Goal: Task Accomplishment & Management: Manage account settings

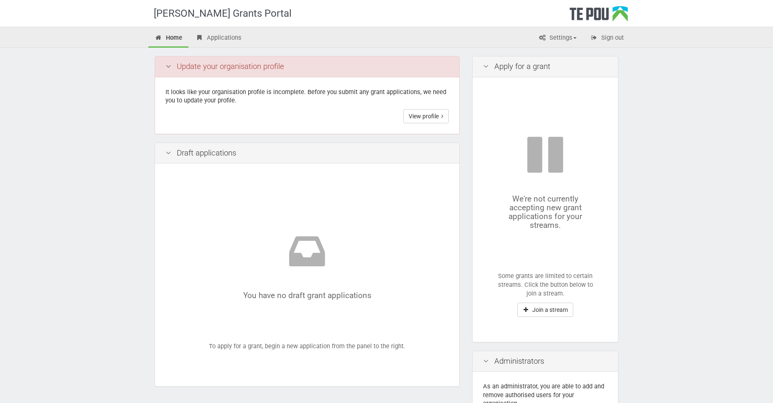
click at [434, 105] on div "It looks like your organisation profile is incomplete. Before you submit any gr…" at bounding box center [307, 105] width 304 height 56
click at [430, 111] on link "View profile" at bounding box center [426, 116] width 46 height 14
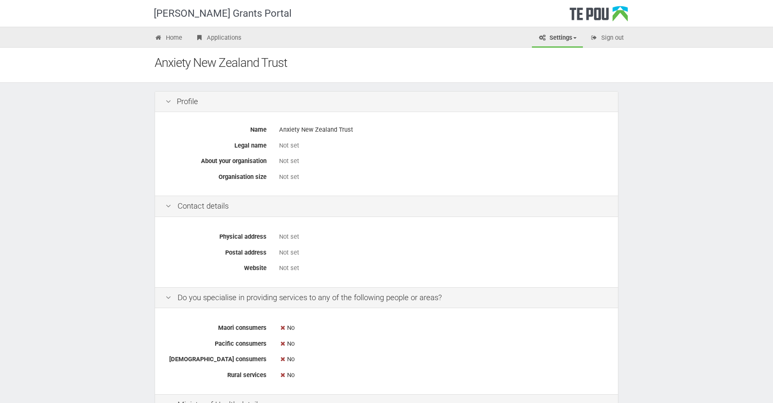
click at [170, 101] on icon at bounding box center [168, 102] width 10 height 8
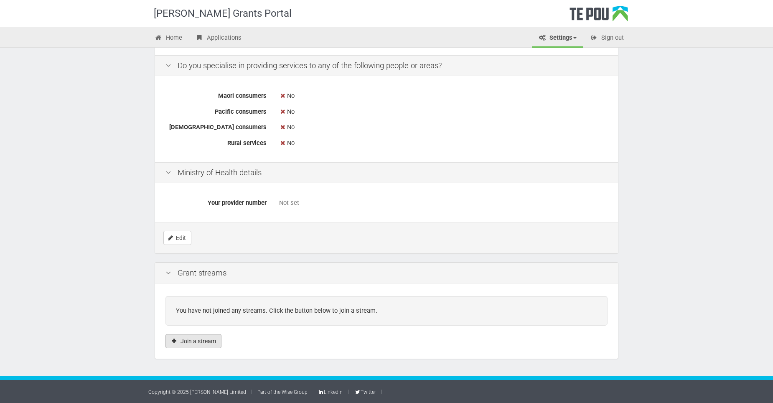
click at [186, 340] on button "Join a stream" at bounding box center [193, 341] width 56 height 14
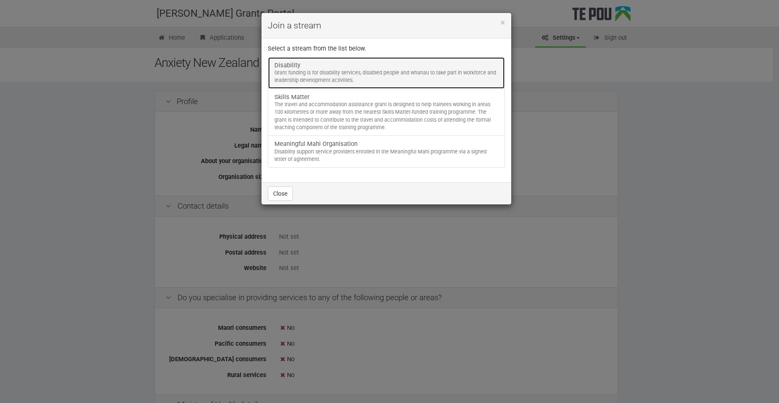
drag, startPoint x: 366, startPoint y: 74, endPoint x: 363, endPoint y: 80, distance: 6.5
click at [365, 74] on div "Grant funding is for disability services, disabled people and whanau to take pa…" at bounding box center [387, 76] width 224 height 15
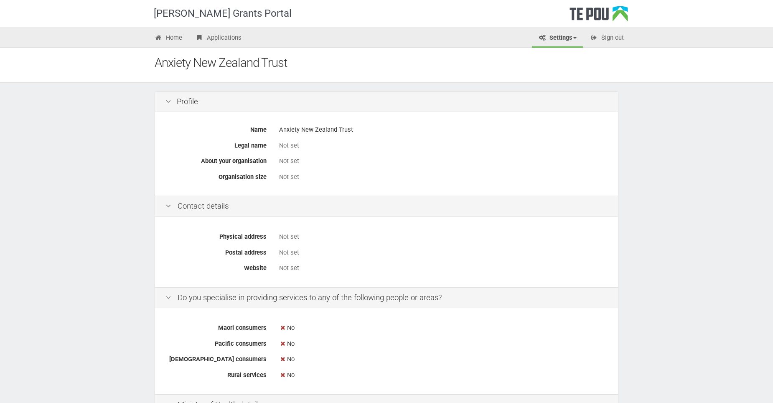
scroll to position [210, 0]
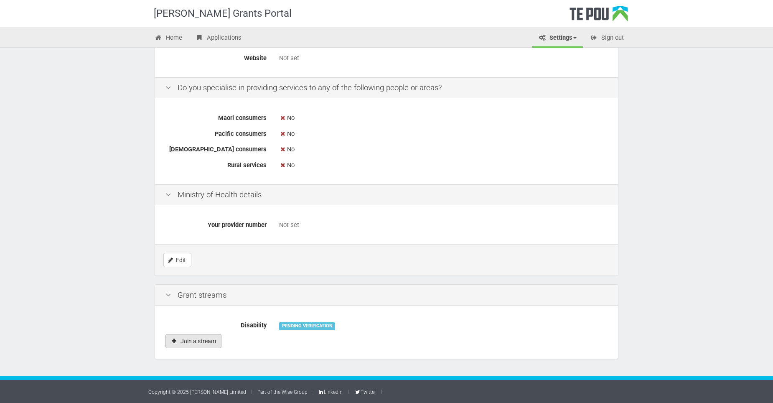
click at [197, 341] on button "Join a stream" at bounding box center [193, 341] width 56 height 14
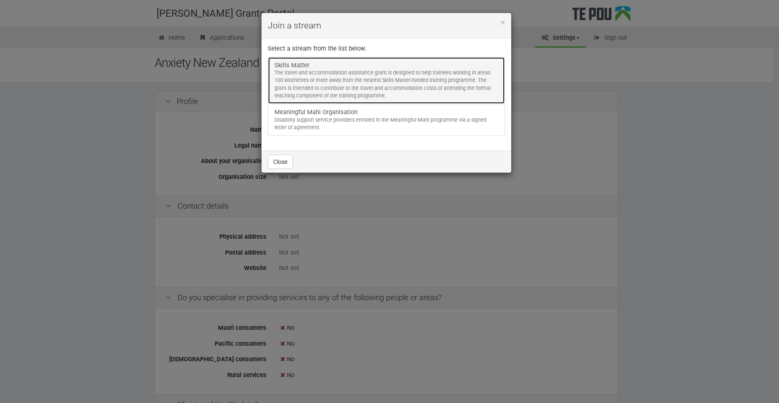
click at [326, 73] on div "The travel and accommodation assistance grant is designed to help trainees work…" at bounding box center [387, 84] width 224 height 31
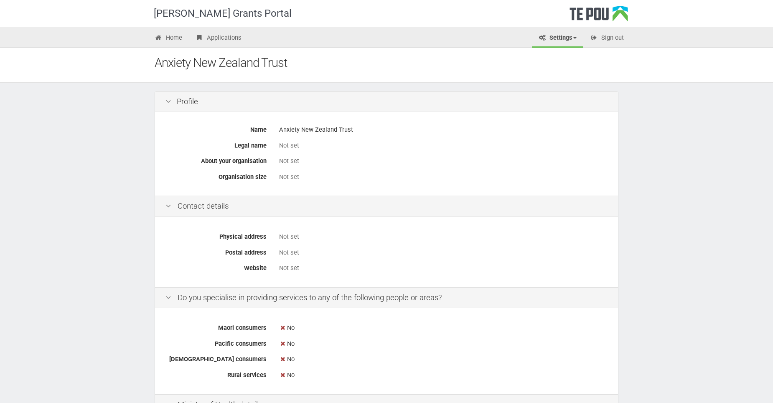
scroll to position [225, 0]
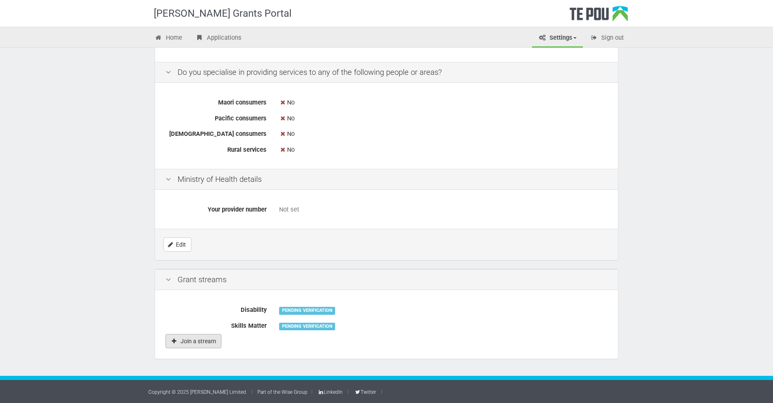
click at [201, 343] on button "Join a stream" at bounding box center [193, 341] width 56 height 14
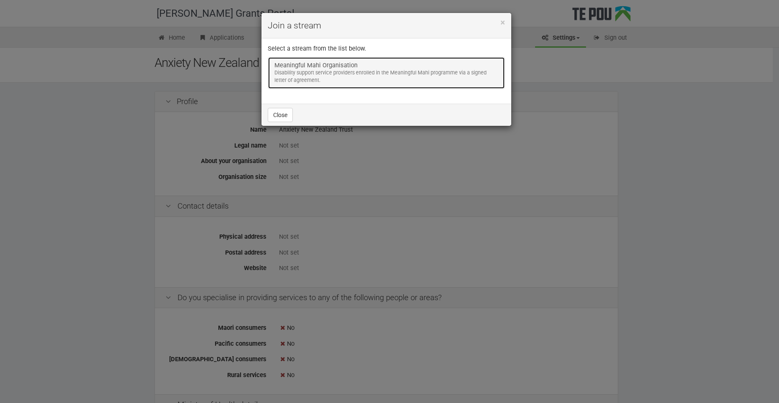
click at [314, 68] on link "Meaningful Mahi Organisation Disability support service providers enrolled in t…" at bounding box center [386, 73] width 237 height 32
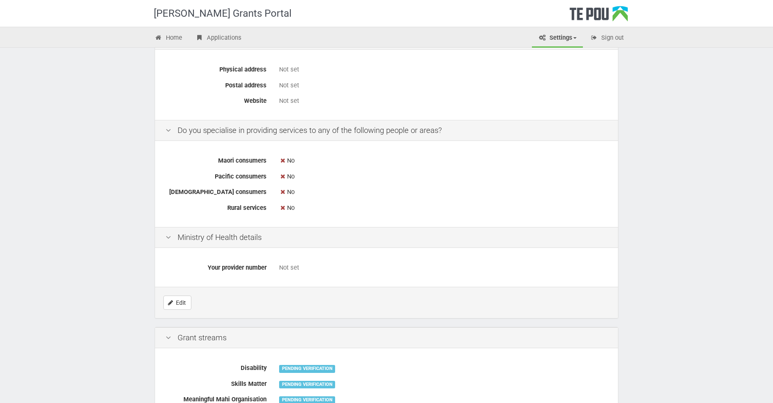
scroll to position [227, 0]
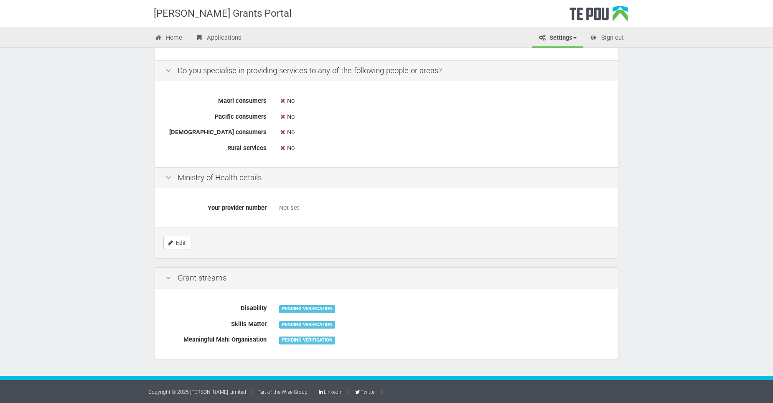
click at [234, 94] on label "Maori consumers" at bounding box center [216, 100] width 114 height 12
click at [169, 74] on icon at bounding box center [168, 71] width 10 height 8
click at [168, 68] on icon at bounding box center [168, 71] width 10 height 8
click at [509, 108] on div "No" at bounding box center [443, 101] width 328 height 15
click at [182, 246] on link "Edit" at bounding box center [177, 243] width 28 height 14
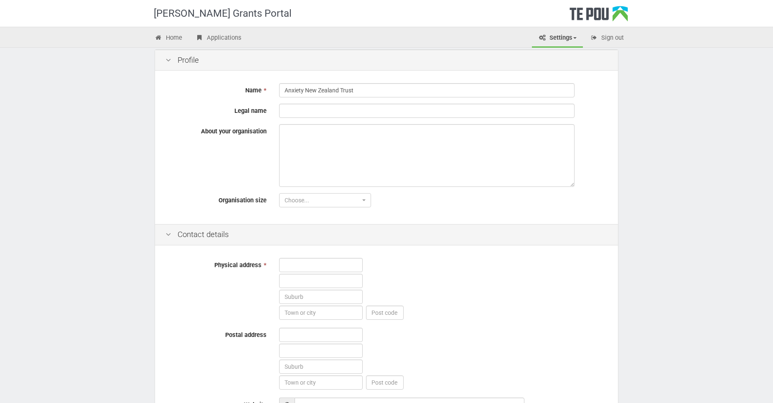
scroll to position [84, 0]
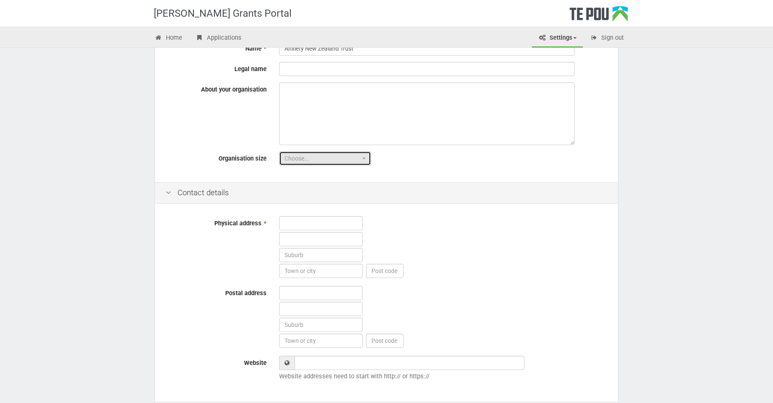
click at [366, 156] on button "Choose..." at bounding box center [325, 158] width 92 height 14
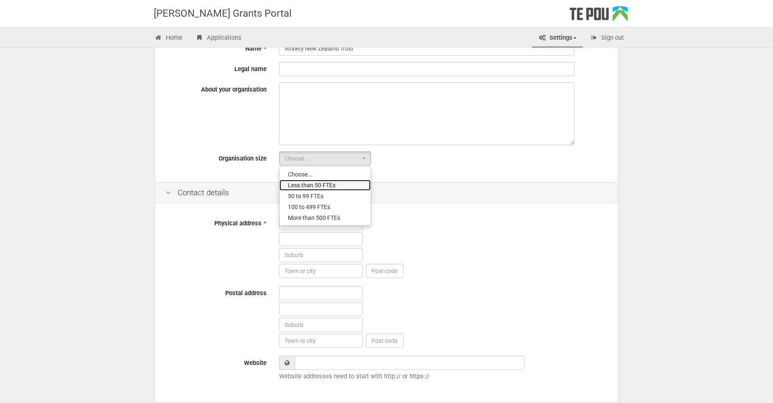
click at [335, 187] on span "Less than 50 FTEs" at bounding box center [312, 185] width 48 height 8
select select "1"
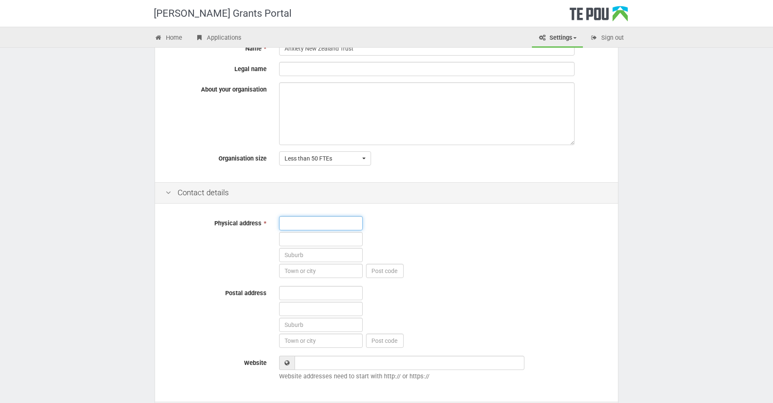
click at [313, 226] on input "text" at bounding box center [321, 223] width 84 height 14
type input "77 Morningside Drive"
type input "Woollard"
type input "Anxiety New Zealand Trust"
type input "St Lukes"
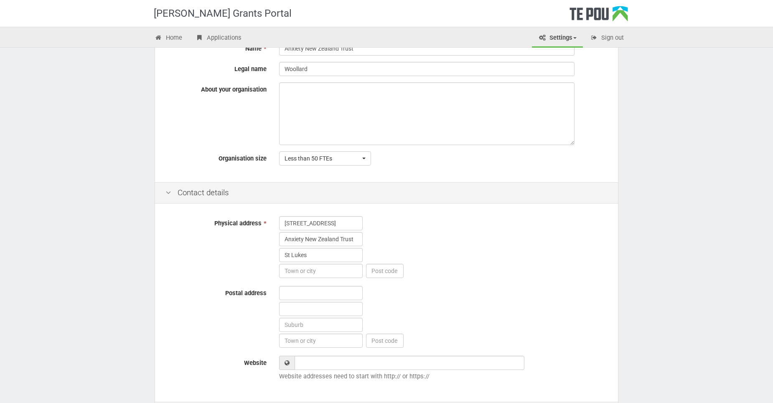
type input "St Lukes"
type input "1025"
drag, startPoint x: 358, startPoint y: 240, endPoint x: 249, endPoint y: 242, distance: 108.7
click at [249, 241] on div "Physical address * 77 Morningside Drive Anxiety New Zealand Trust St Lukes St L…" at bounding box center [386, 248] width 455 height 64
click at [689, 217] on div "Te Pou Grants Portal Home Applications Settings Profile Users My account FAQs S…" at bounding box center [386, 294] width 773 height 757
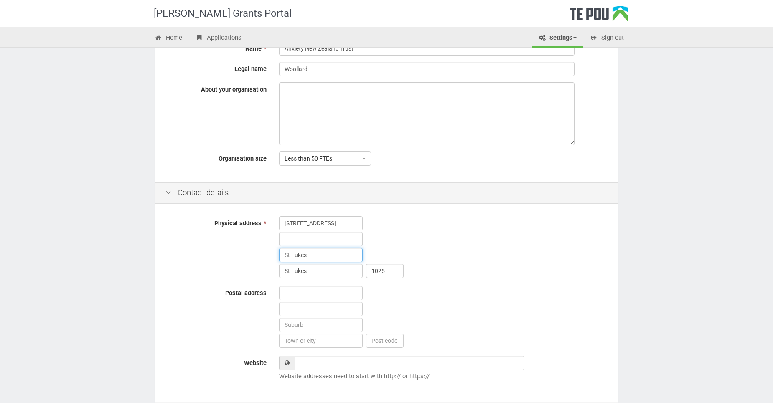
drag, startPoint x: 309, startPoint y: 256, endPoint x: 253, endPoint y: 260, distance: 56.5
click at [253, 260] on div "Physical address * 77 Morningside Drive St Lukes St Lukes 1025" at bounding box center [386, 248] width 455 height 64
click at [328, 238] on input "text" at bounding box center [321, 239] width 84 height 14
paste input "St Lukes"
type input "St Lukes"
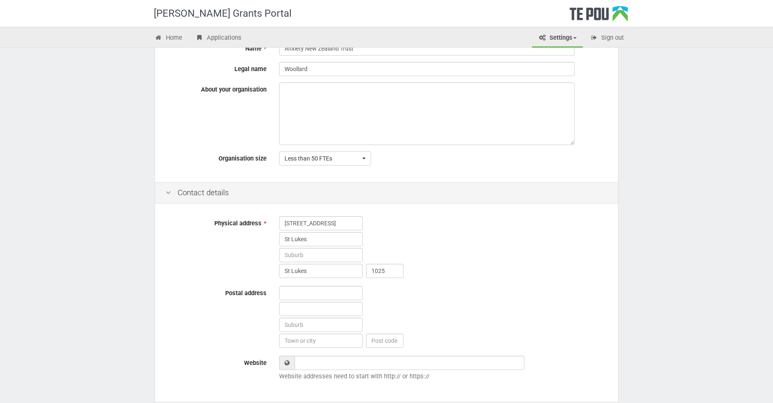
click at [219, 269] on div "Physical address * 77 Morningside Drive St Lukes St Lukes 1025" at bounding box center [386, 248] width 455 height 64
click at [310, 274] on input "St Lukes" at bounding box center [321, 271] width 84 height 14
drag, startPoint x: 241, startPoint y: 274, endPoint x: 193, endPoint y: 277, distance: 48.6
click at [193, 277] on div "Physical address * 77 Morningside Drive St Lukes St Lukes 1025" at bounding box center [386, 248] width 455 height 64
type input "Auckland"
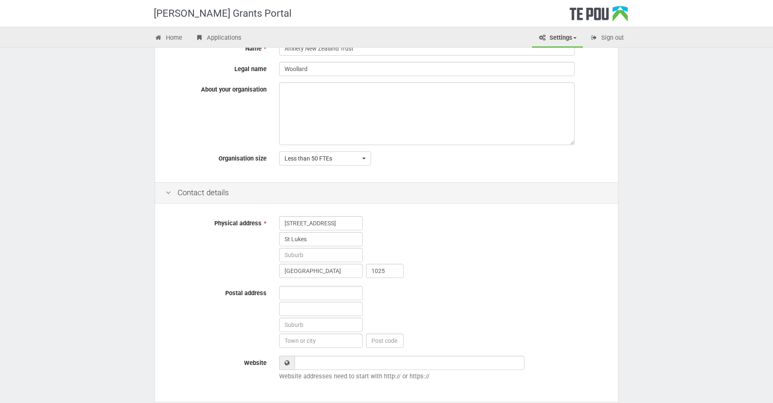
click at [184, 248] on div "Physical address * 77 Morningside Drive St Lukes Auckland 1025" at bounding box center [386, 248] width 455 height 64
click at [292, 289] on input "text" at bounding box center [321, 293] width 84 height 14
type input "77 Morningside Drive"
type input "Anxiety New Zealand Trust"
type input "St Lukes"
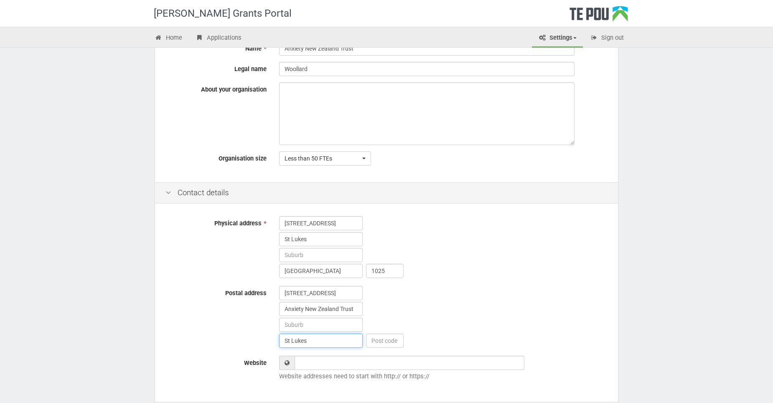
type input "1025"
click at [578, 239] on div "77 Morningside Drive St Lukes Auckland 1025" at bounding box center [443, 248] width 341 height 64
drag, startPoint x: 352, startPoint y: 309, endPoint x: 153, endPoint y: 324, distance: 199.5
click at [153, 324] on div "Profile Name * Anxiety New Zealand Trust Legal name Woollard About your organis…" at bounding box center [386, 322] width 489 height 647
click at [603, 282] on div "Physical address * 77 Morningside Drive St Lukes Auckland 1025 Postal address 7…" at bounding box center [386, 304] width 463 height 196
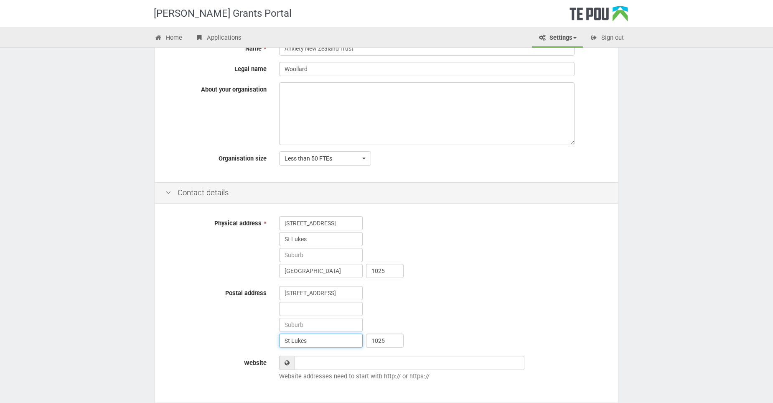
drag, startPoint x: 312, startPoint y: 339, endPoint x: 82, endPoint y: 361, distance: 230.8
click at [83, 359] on div "Te Pou Grants Portal Home Applications Settings Profile Users My account FAQs S…" at bounding box center [386, 294] width 773 height 757
type input "Auckland"
click at [286, 324] on input "text" at bounding box center [321, 325] width 84 height 14
type input "St Lukes"
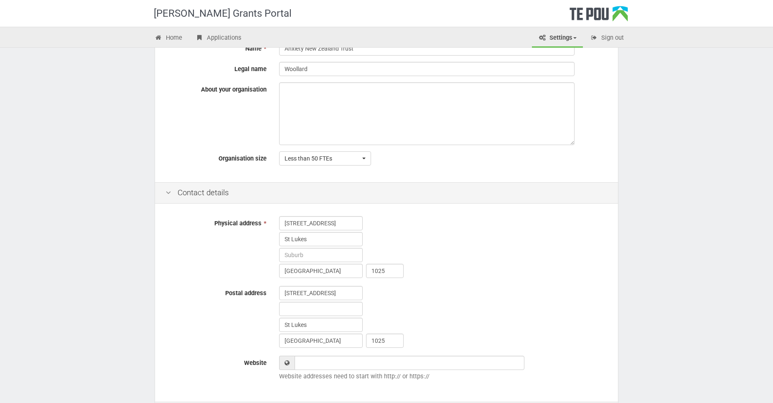
click at [643, 291] on div "Te Pou Grants Portal Home Applications Settings Profile Users My account FAQs S…" at bounding box center [386, 294] width 773 height 757
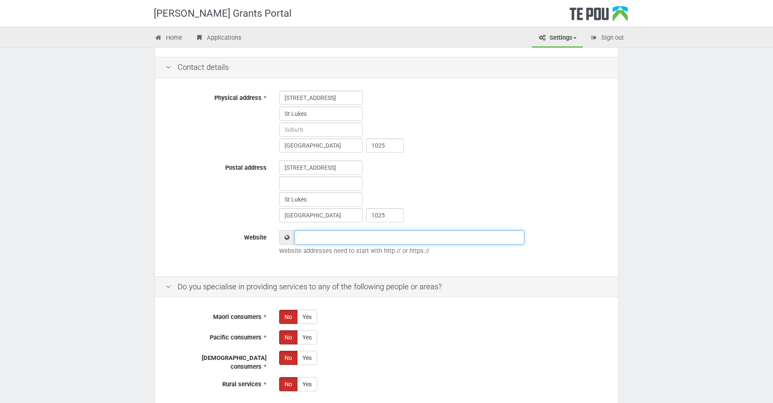
click at [340, 234] on input "Website" at bounding box center [410, 237] width 230 height 14
paste input "https://anxiety.org.nz/"
type input "https://anxiety.org.nz/"
click at [694, 209] on div "Te Pou Grants Portal Home Applications Settings Profile Users My account FAQs S…" at bounding box center [386, 169] width 773 height 757
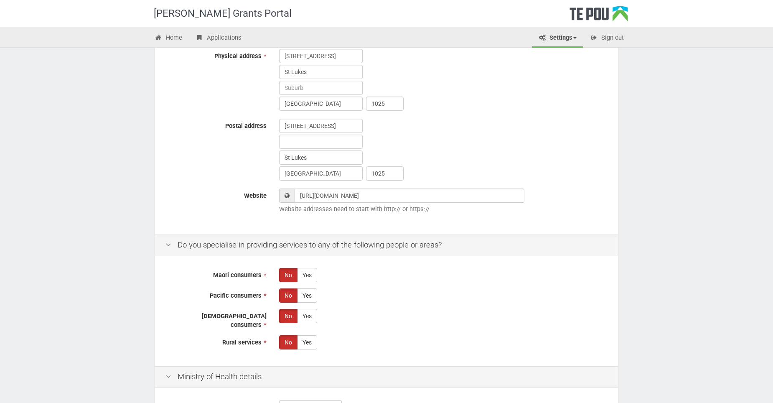
scroll to position [292, 0]
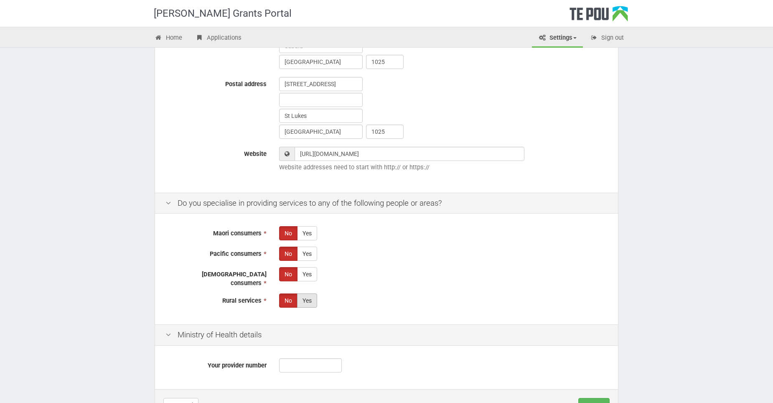
click at [314, 297] on label "Yes" at bounding box center [307, 300] width 20 height 14
radio input "true"
click at [310, 271] on label "Yes" at bounding box center [307, 274] width 20 height 14
radio input "true"
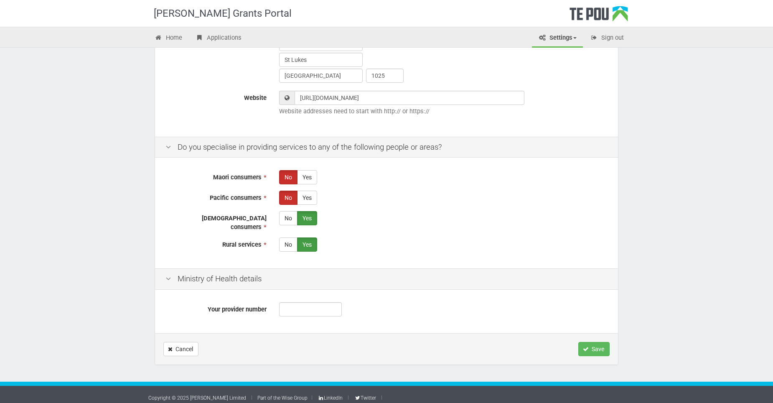
click at [66, 208] on div "Te Pou Grants Portal Home Applications Settings Profile Users My account FAQs S…" at bounding box center [386, 30] width 773 height 757
click at [304, 305] on input "Your provider number" at bounding box center [310, 309] width 63 height 14
paste input "344039-13"
click at [286, 302] on input "344039-13" at bounding box center [310, 309] width 63 height 14
type input "344039-13"
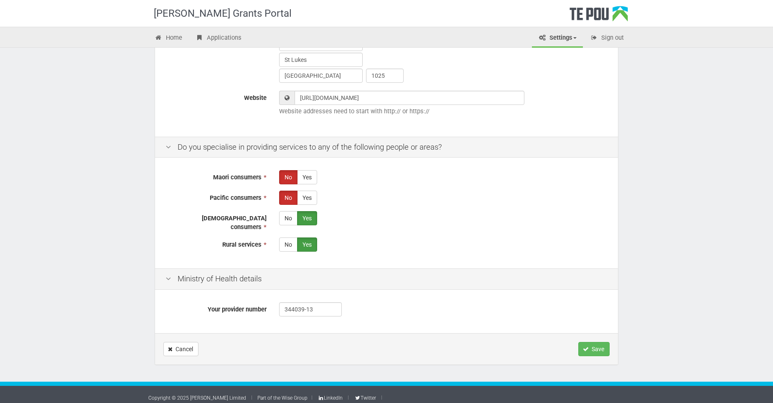
click at [457, 324] on div "Your provider number 344039-13" at bounding box center [386, 312] width 463 height 41
click at [285, 302] on input "344039-13" at bounding box center [310, 309] width 63 height 14
click at [506, 325] on div "Your provider number 344039-13" at bounding box center [386, 312] width 463 height 41
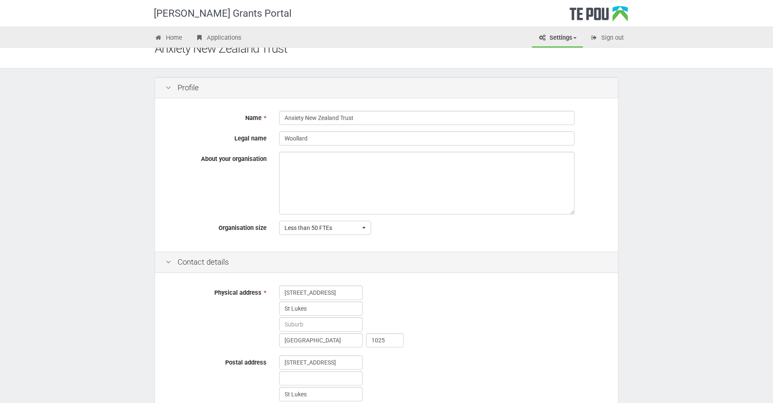
scroll to position [0, 0]
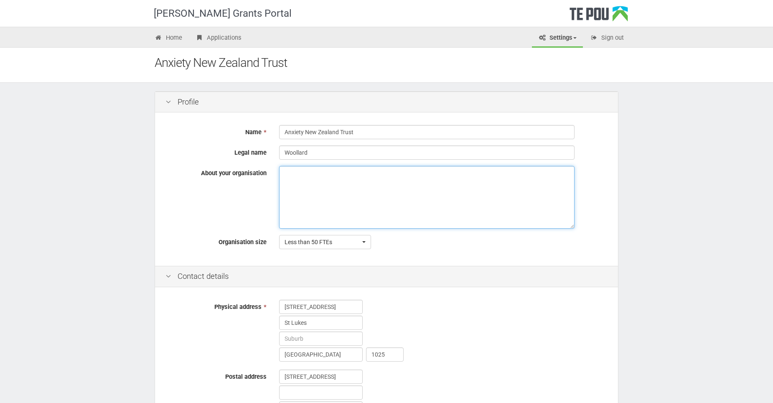
click at [303, 179] on textarea "About your organisation" at bounding box center [426, 197] width 295 height 63
paste textarea "Anxiety New Zealand Trust supports people living with anxiety and other mental …"
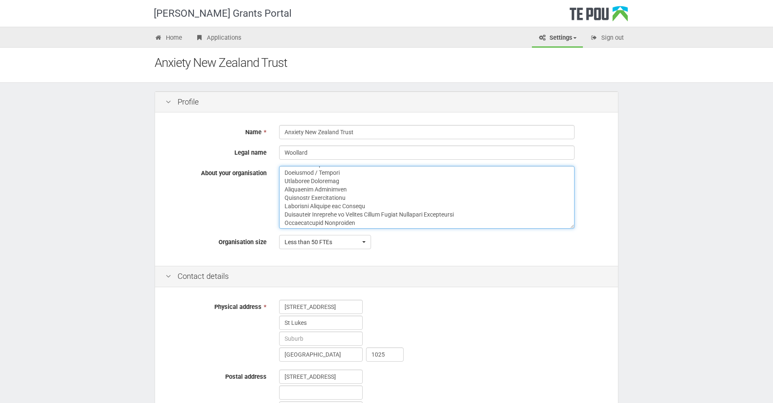
scroll to position [181, 0]
drag, startPoint x: 350, startPoint y: 191, endPoint x: 285, endPoint y: 191, distance: 65.6
click at [285, 191] on textarea "About your organisation" at bounding box center [426, 197] width 295 height 63
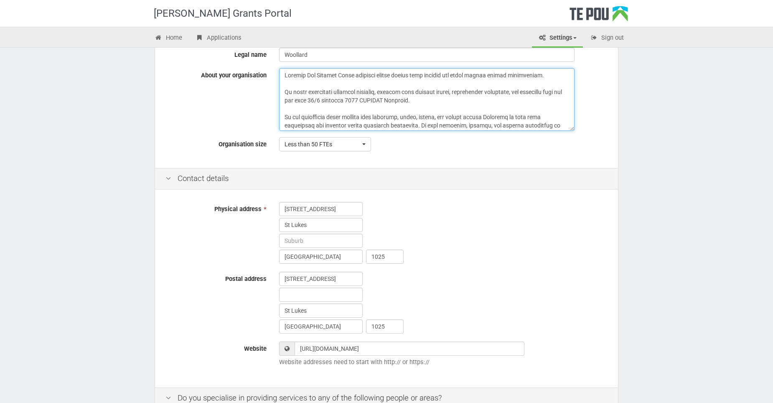
scroll to position [0, 0]
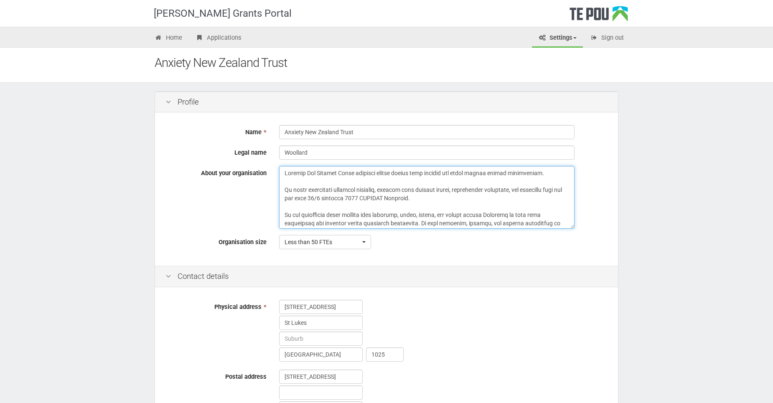
type textarea "Anxiety New Zealand Trust supports people living with anxiety and other mental …"
drag, startPoint x: 314, startPoint y: 156, endPoint x: 314, endPoint y: 137, distance: 18.4
click at [269, 162] on div "Name * Anxiety New Zealand Trust Legal name Woollard About your organisation Or…" at bounding box center [386, 189] width 463 height 151
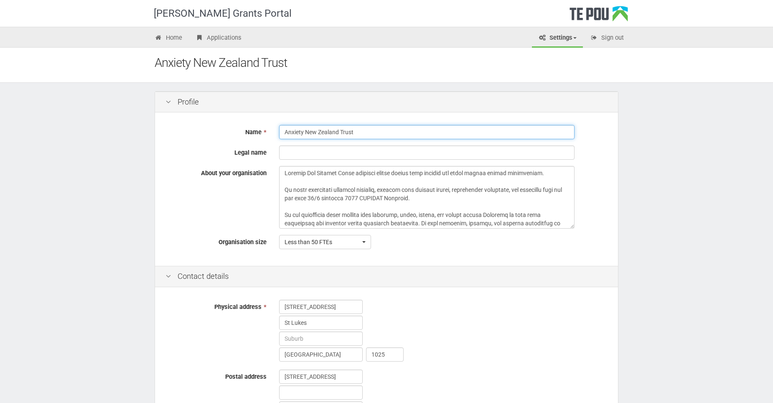
drag, startPoint x: 373, startPoint y: 135, endPoint x: 278, endPoint y: 140, distance: 95.4
click at [279, 140] on div "Name * Anxiety New Zealand Trust Legal name About your organisation Organisatio…" at bounding box center [386, 189] width 463 height 151
click at [318, 152] on input "Legal name" at bounding box center [426, 152] width 295 height 14
paste input "Anxiety New Zealand Trust"
type input "Anxiety New Zealand Trust"
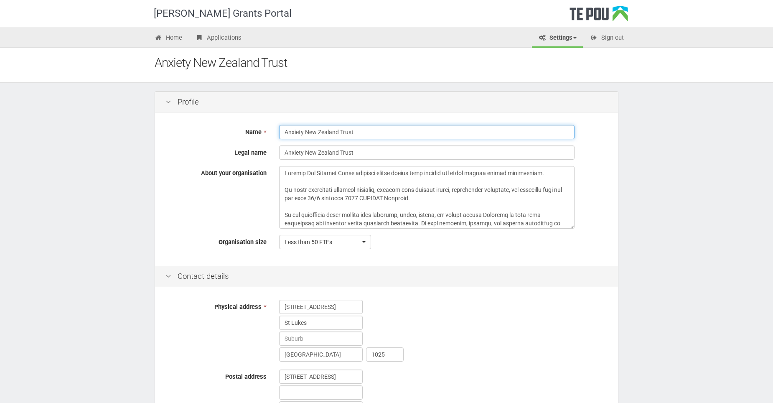
drag, startPoint x: 368, startPoint y: 136, endPoint x: 306, endPoint y: 138, distance: 61.5
click at [306, 138] on input "Anxiety New Zealand Trust" at bounding box center [426, 132] width 295 height 14
type input "Anxiety NZ"
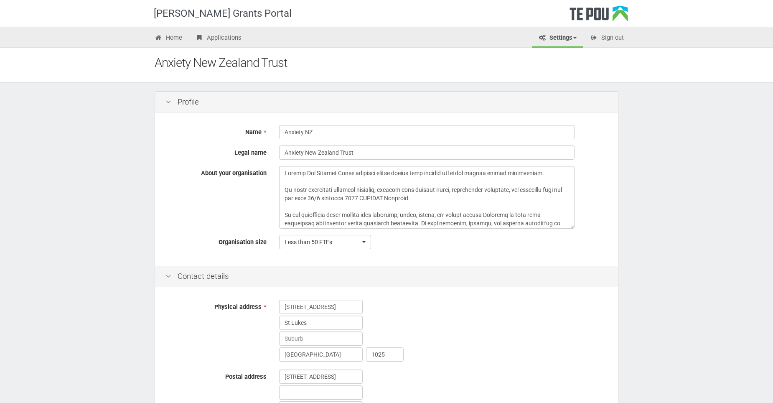
click at [671, 216] on div "Te Pou Grants Portal Home Applications Settings Profile Users My account FAQs S…" at bounding box center [386, 378] width 773 height 757
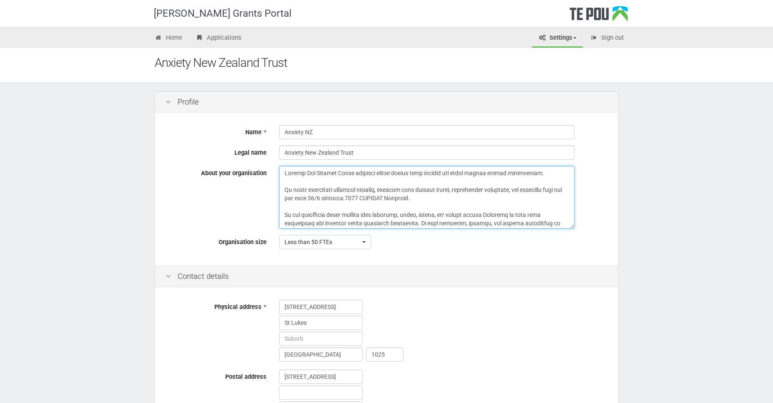
click at [356, 172] on textarea "About your organisation" at bounding box center [426, 197] width 295 height 63
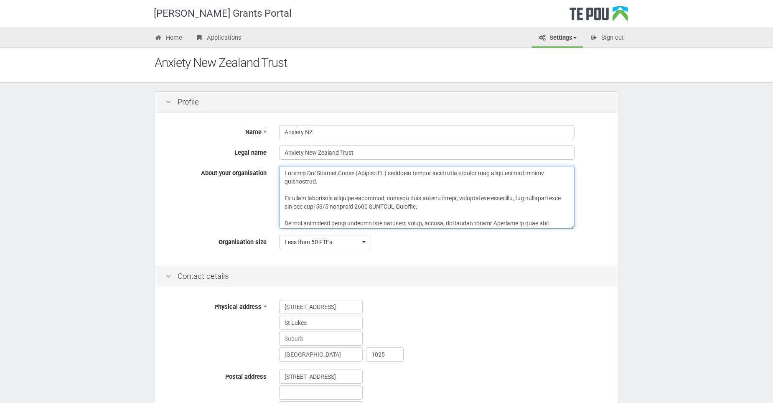
type textarea "Anxiety New Zealand Trust (Anxiety NZ) supports people living with anxiety and …"
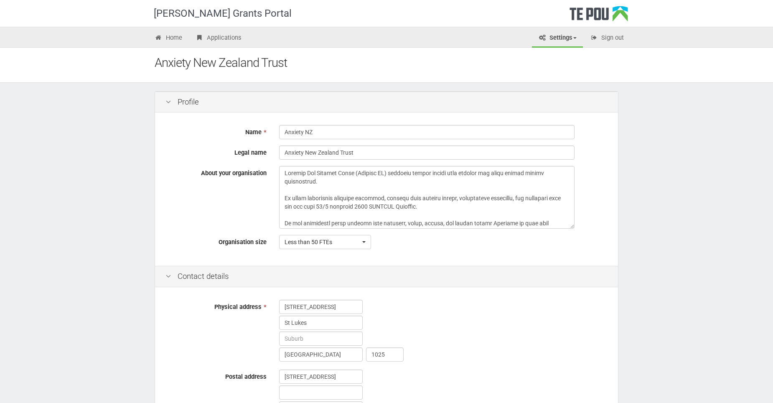
click at [691, 244] on div "Te Pou Grants Portal Home Applications Settings Profile Users My account FAQs S…" at bounding box center [386, 378] width 773 height 757
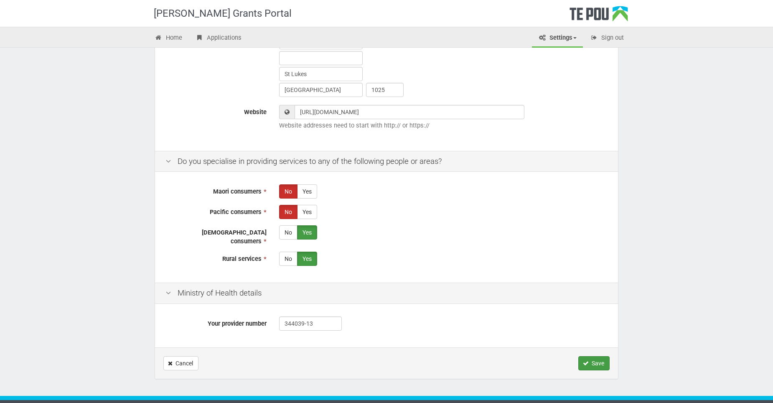
click at [594, 356] on button "Save" at bounding box center [593, 363] width 31 height 14
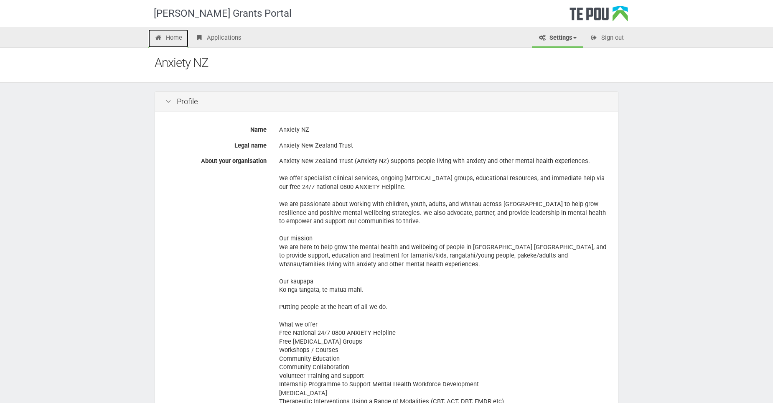
click at [167, 37] on link "Home" at bounding box center [168, 38] width 40 height 18
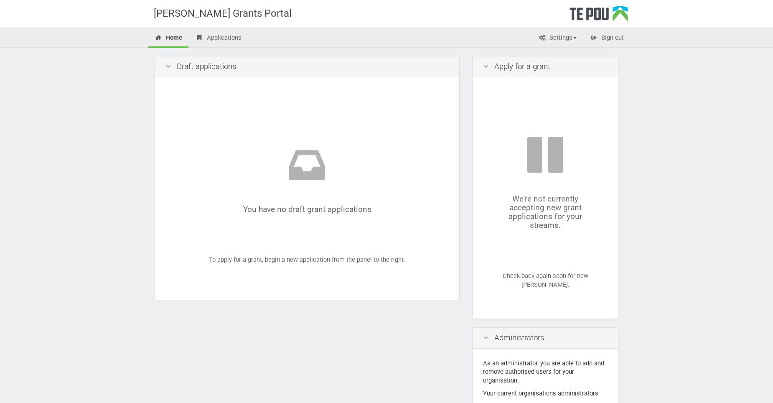
click at [508, 64] on div "Apply for a grant" at bounding box center [545, 66] width 145 height 21
click at [484, 66] on icon at bounding box center [486, 67] width 10 height 8
click at [652, 306] on div "Te Pou Grants Portal Home Applications Settings Profile Users My account FAQs S…" at bounding box center [386, 294] width 773 height 588
click at [568, 35] on link "Settings" at bounding box center [557, 38] width 51 height 18
click at [224, 36] on link "Applications" at bounding box center [218, 38] width 58 height 18
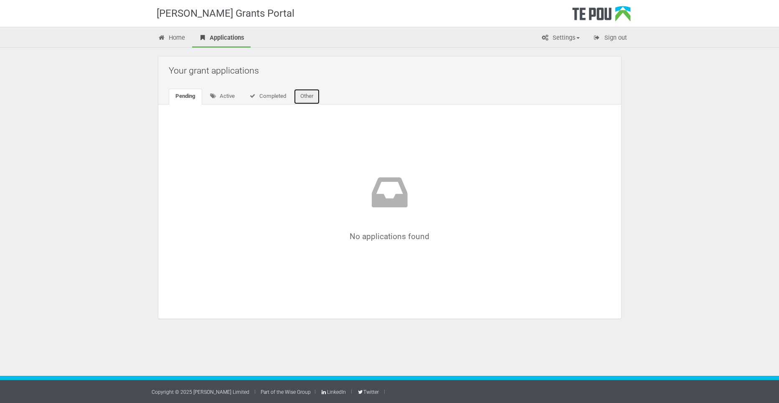
click at [313, 95] on link "Other" at bounding box center [307, 97] width 26 height 16
click at [182, 38] on link "Home" at bounding box center [172, 38] width 40 height 18
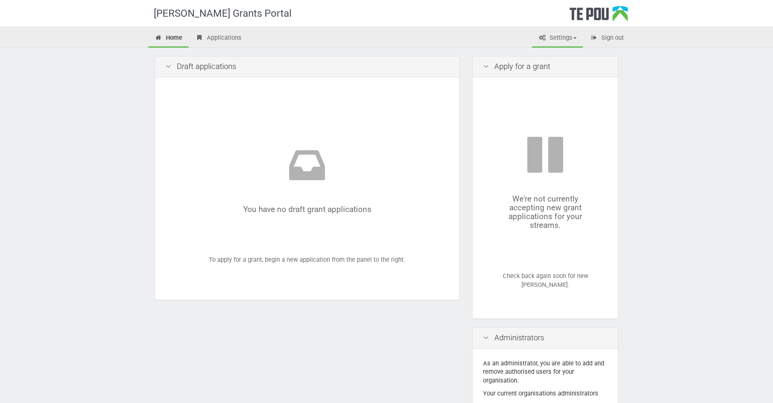
click at [558, 36] on link "Settings" at bounding box center [557, 38] width 51 height 18
click at [542, 92] on link "FAQs" at bounding box center [550, 92] width 66 height 12
click at [610, 41] on link "Sign out" at bounding box center [607, 38] width 46 height 18
